Goal: Task Accomplishment & Management: Manage account settings

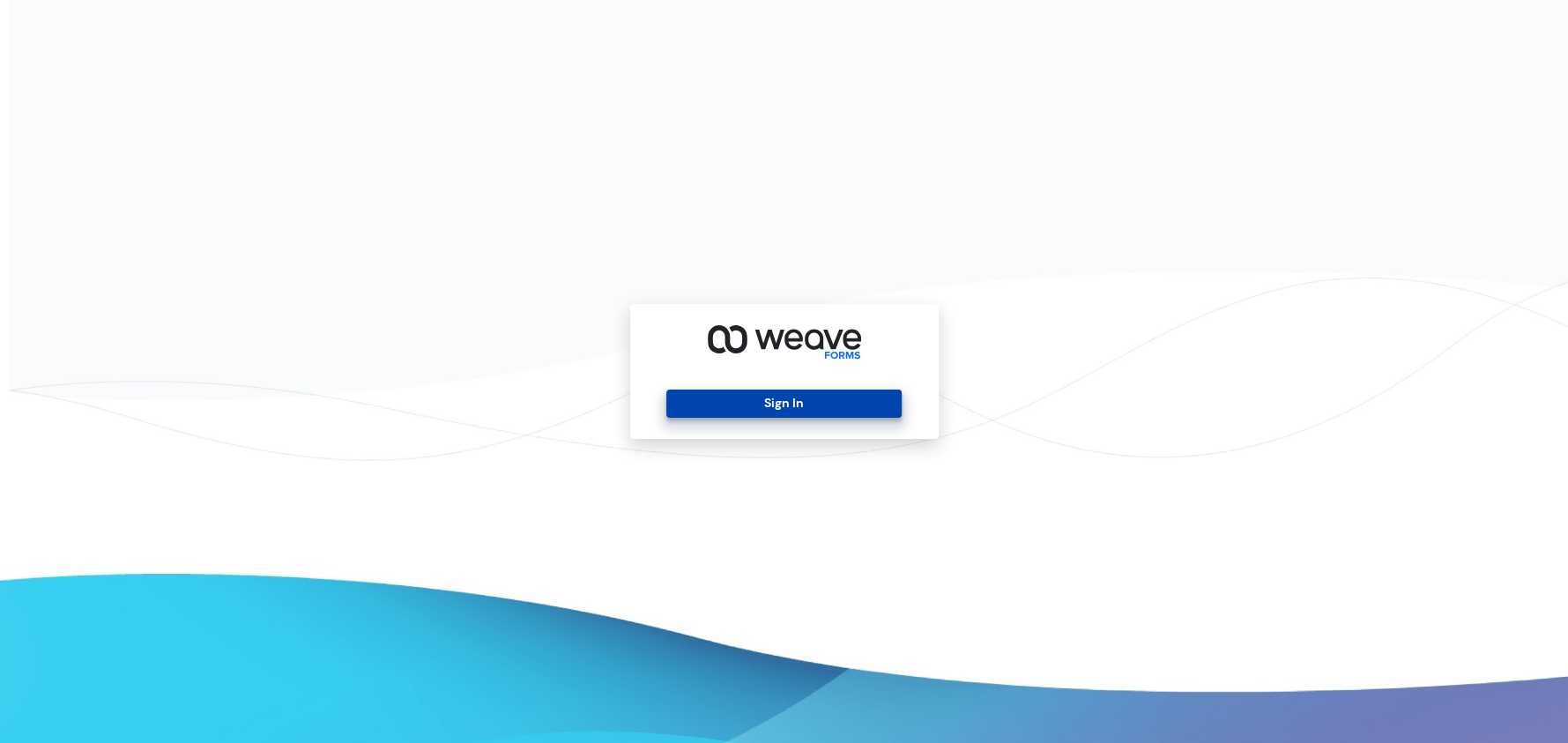
click at [853, 417] on button "Sign In" at bounding box center [784, 403] width 235 height 28
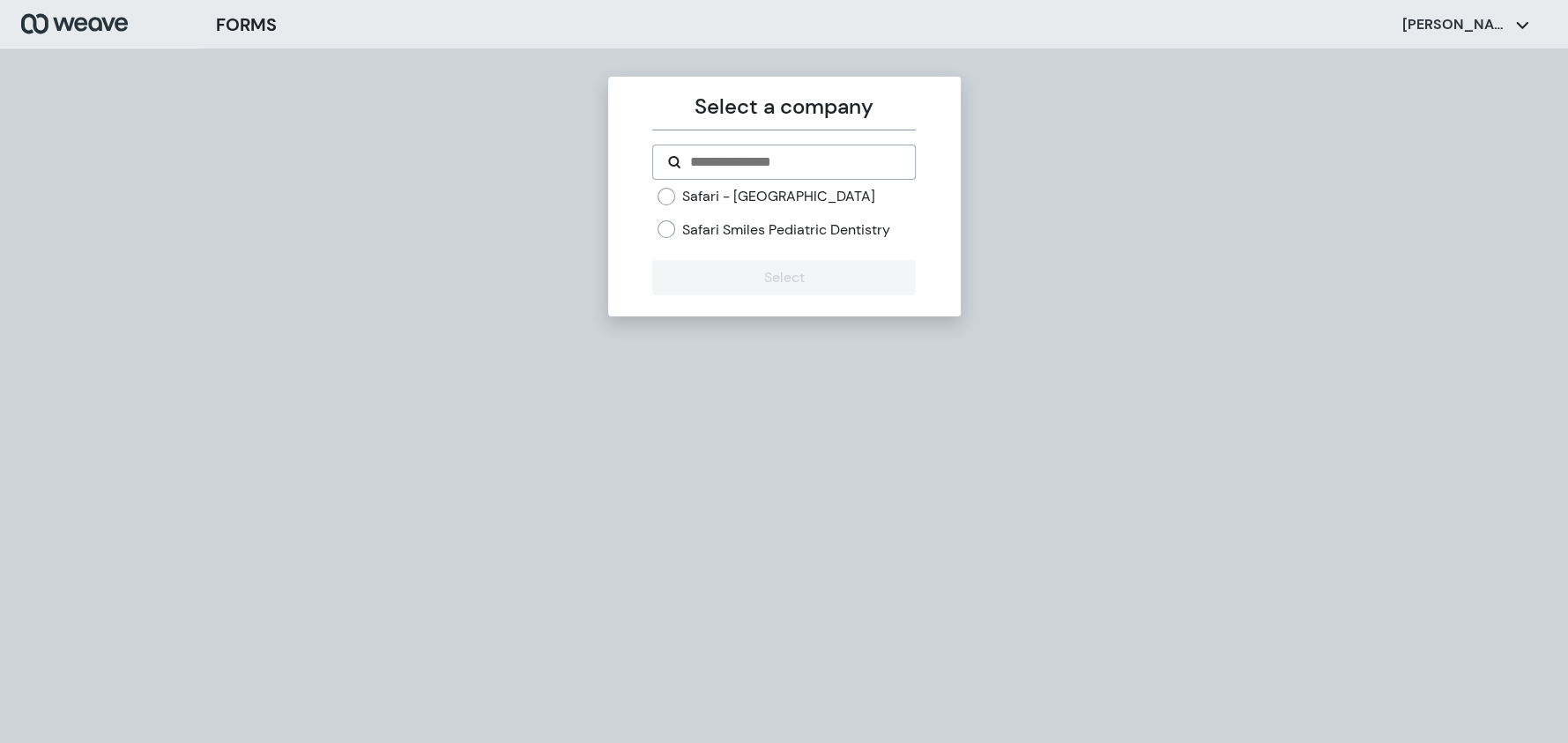
click at [729, 225] on label "Safari Smiles Pediatric Dentistry" at bounding box center [786, 229] width 208 height 20
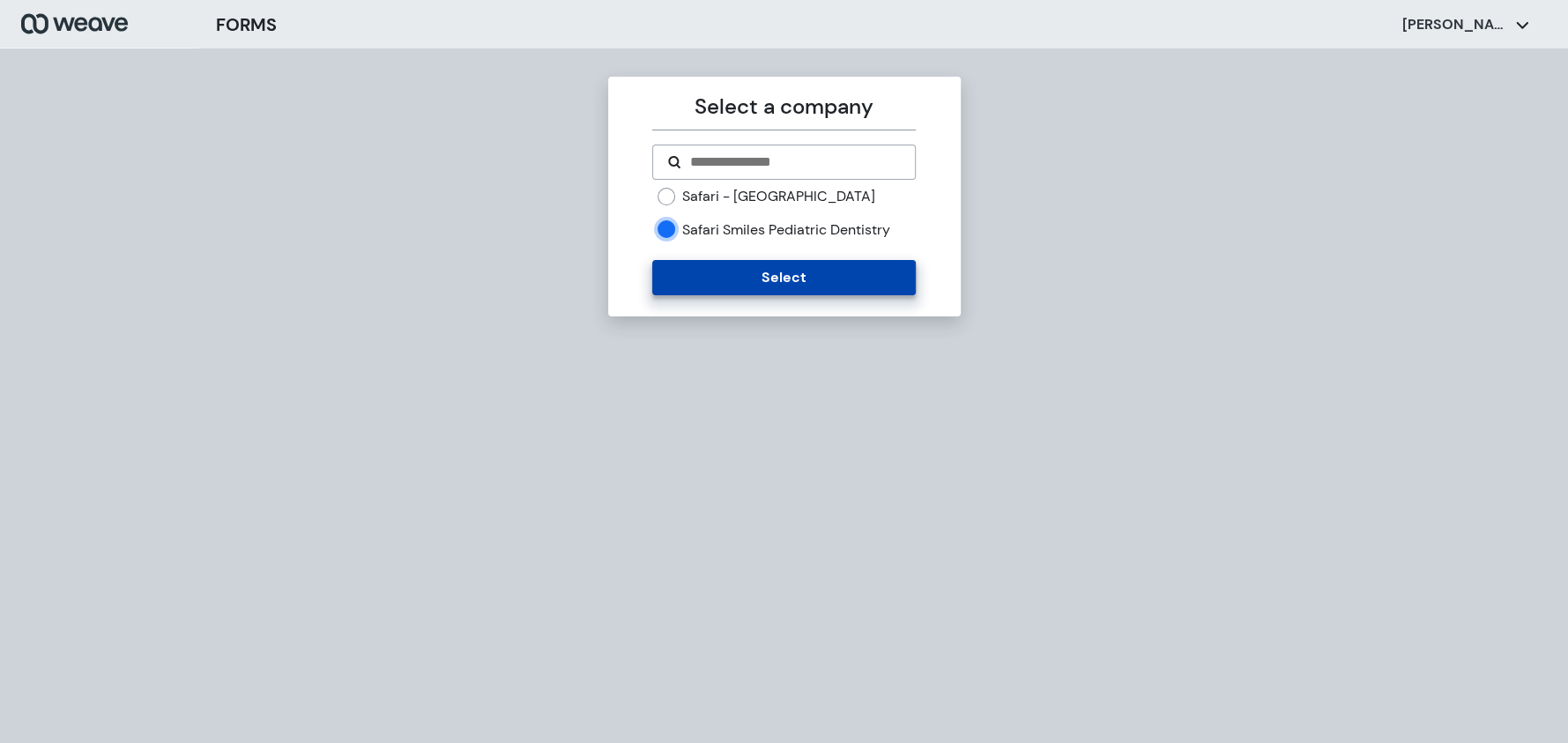
click at [742, 278] on button "Select" at bounding box center [784, 278] width 263 height 36
